Goal: Find specific page/section: Find specific page/section

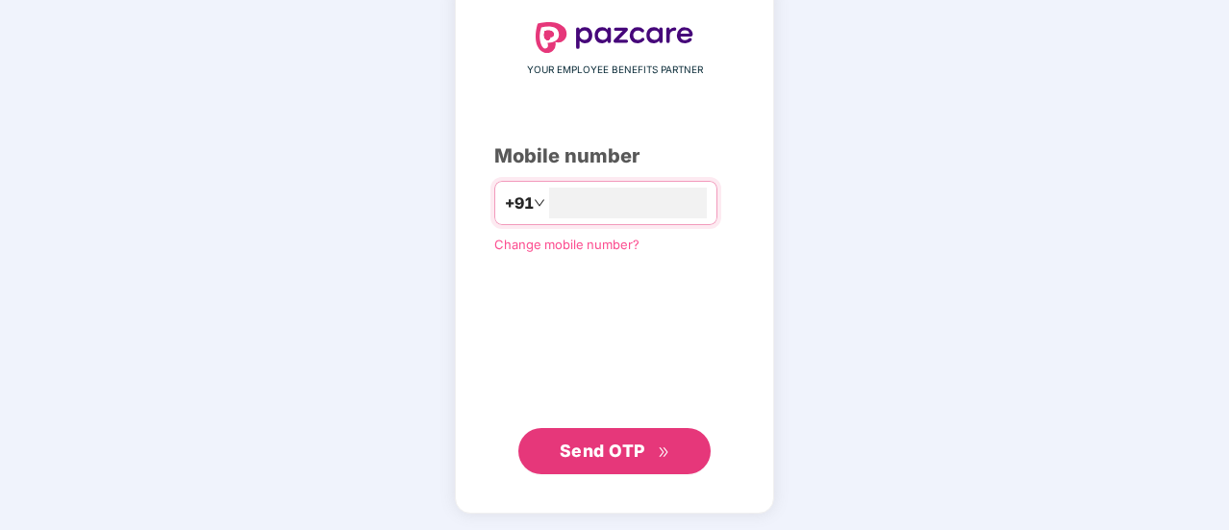
type input "**********"
click at [625, 451] on span "Send OTP" at bounding box center [603, 450] width 86 height 20
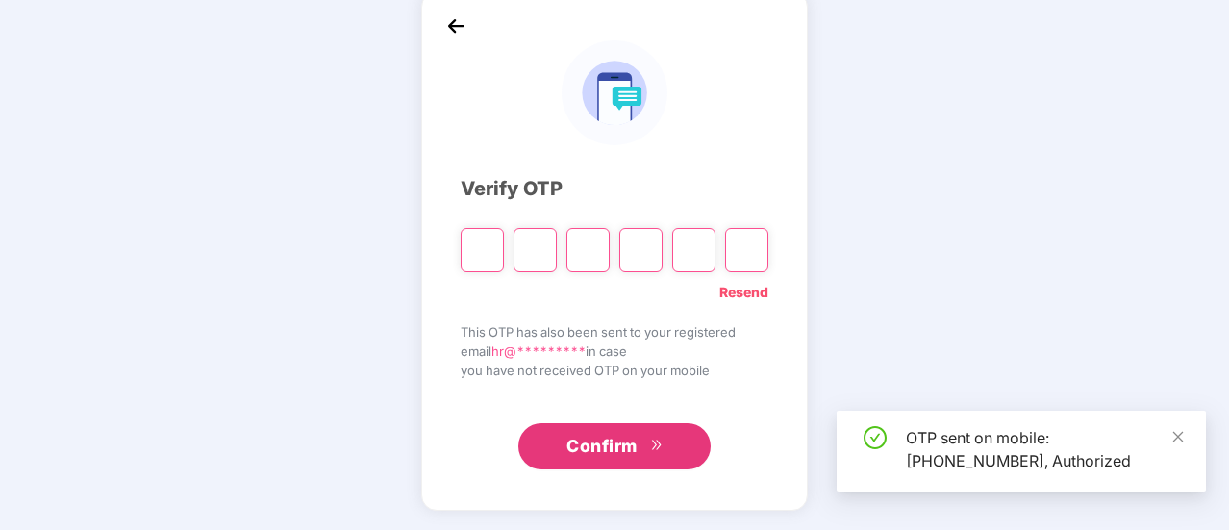
scroll to position [96, 0]
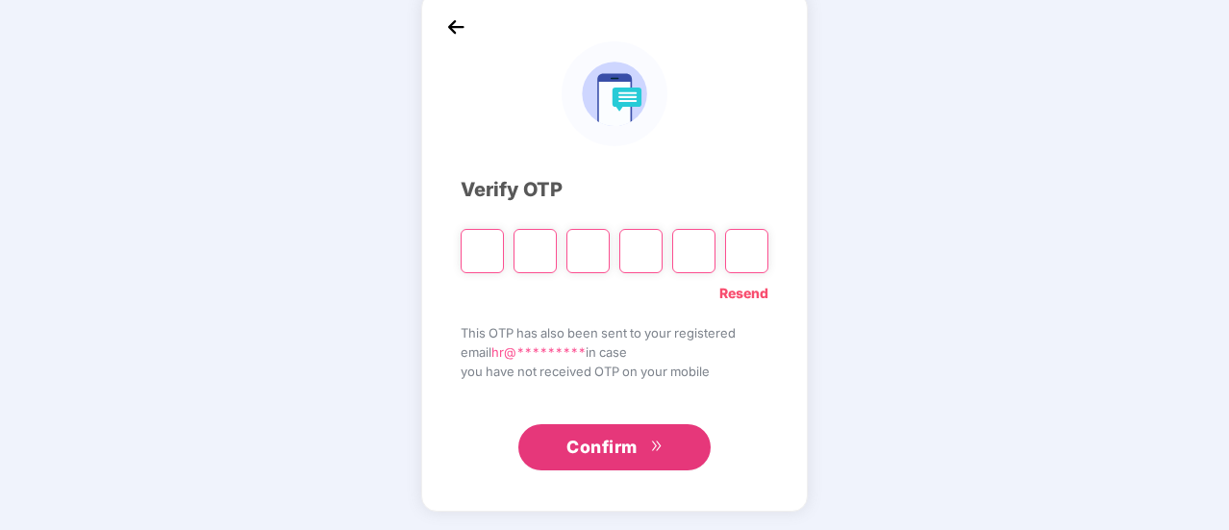
type input "*"
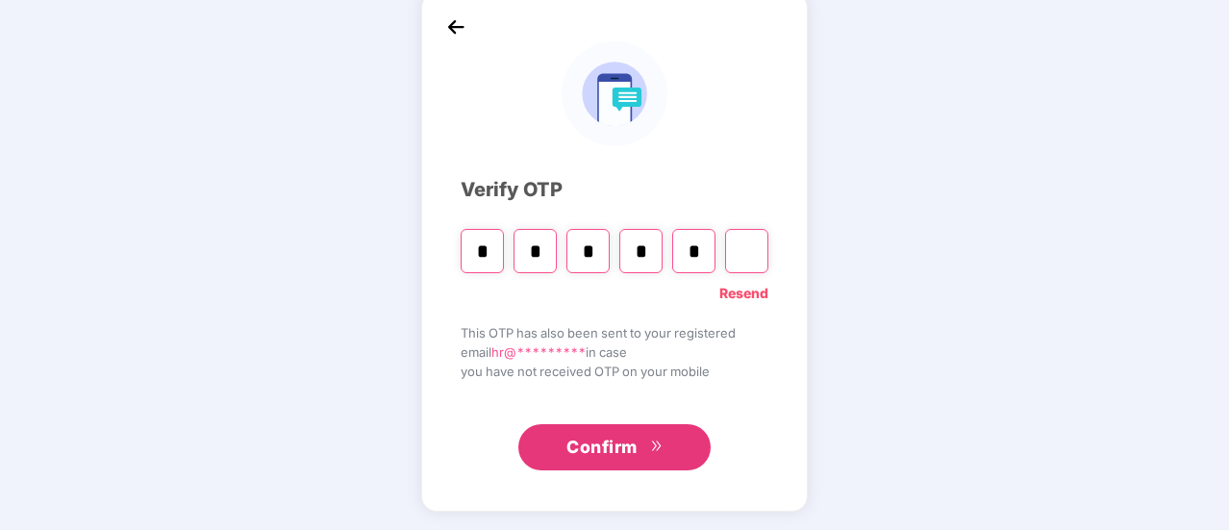
type input "*"
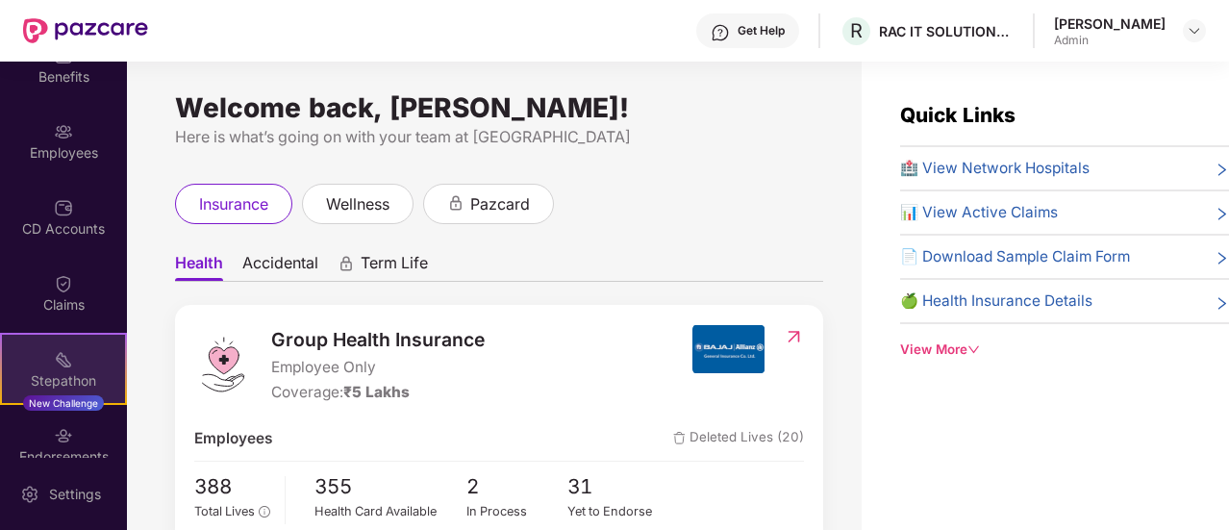
scroll to position [18, 0]
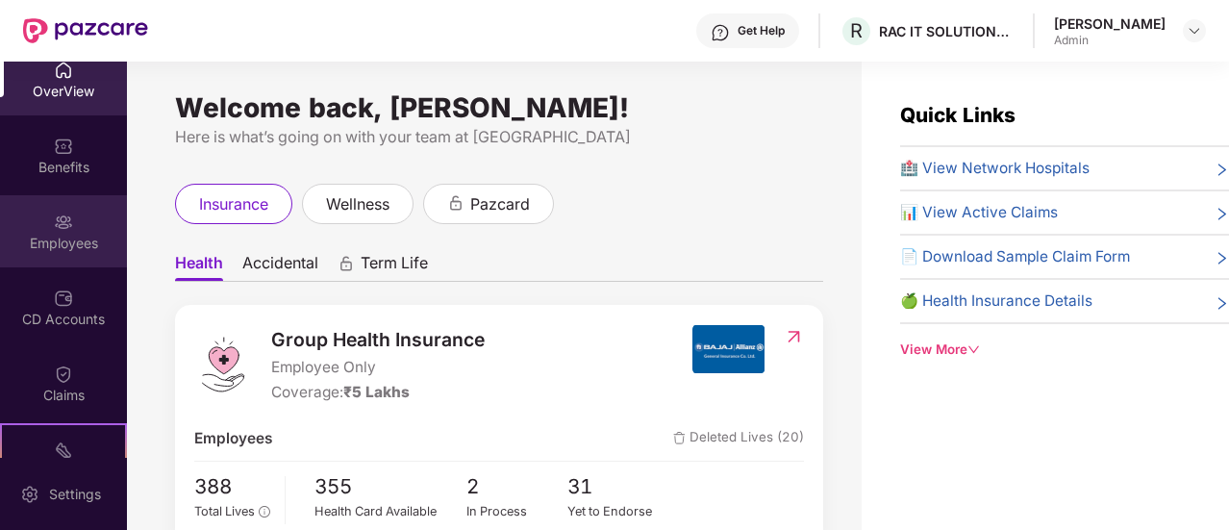
click at [69, 228] on div "Employees" at bounding box center [63, 231] width 127 height 72
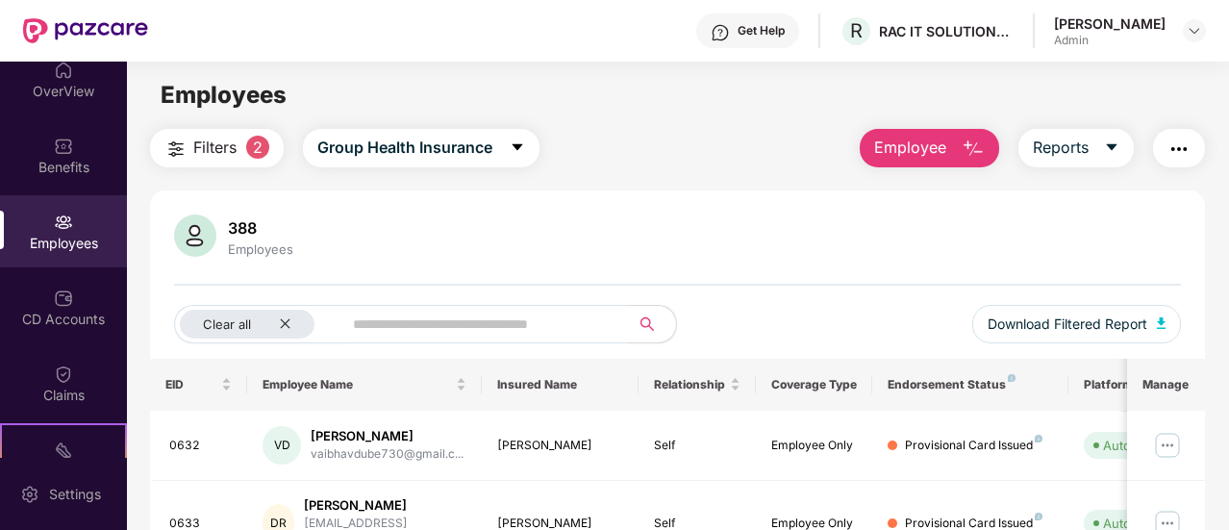
click at [408, 322] on input "text" at bounding box center [478, 324] width 251 height 29
click at [285, 320] on icon "close" at bounding box center [285, 323] width 13 height 13
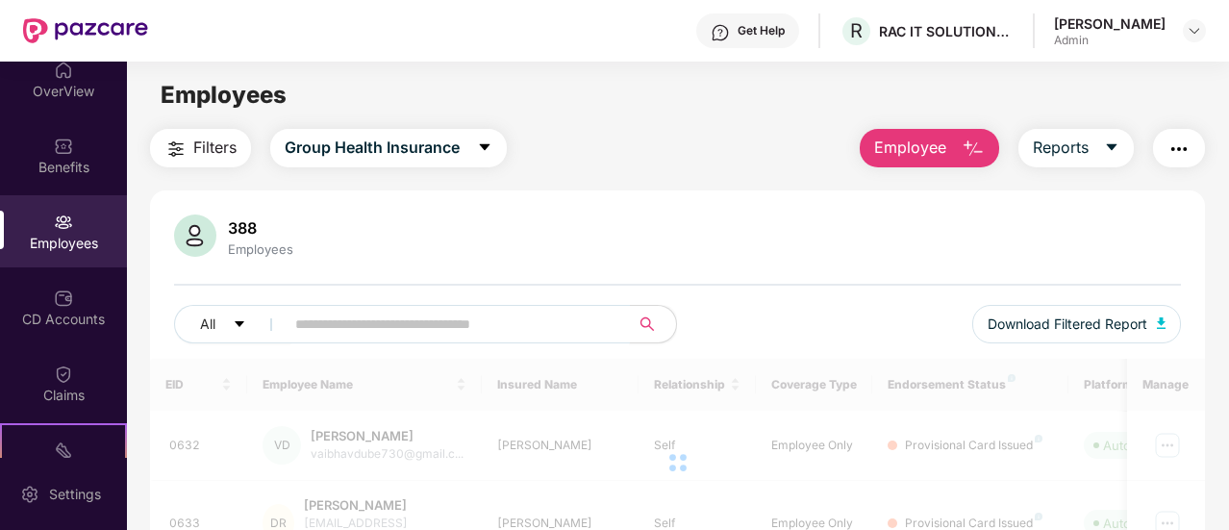
click at [439, 322] on input "text" at bounding box center [449, 324] width 309 height 29
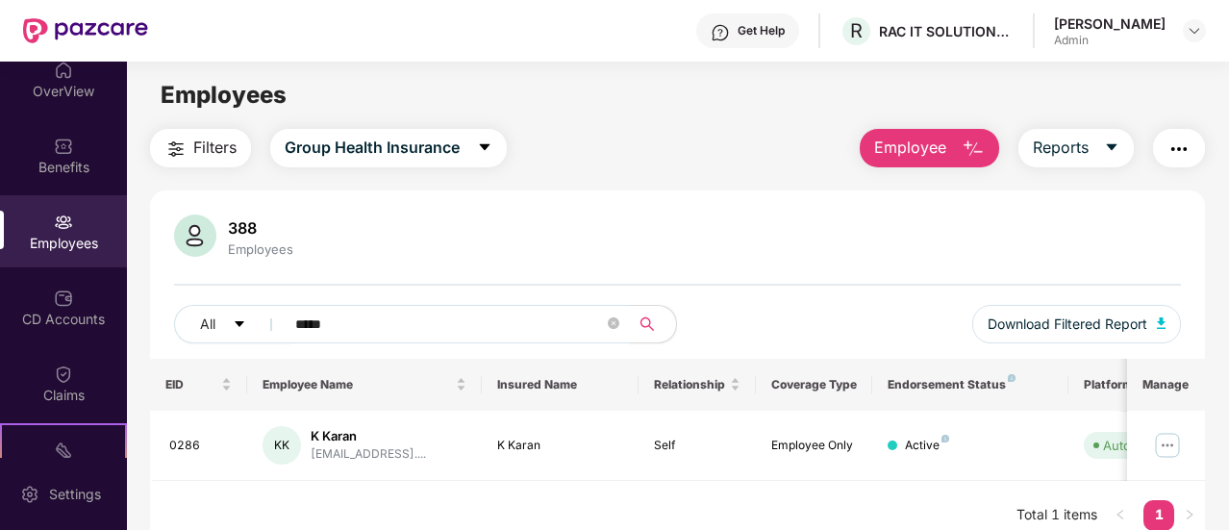
type input "*****"
